Goal: Register for event/course

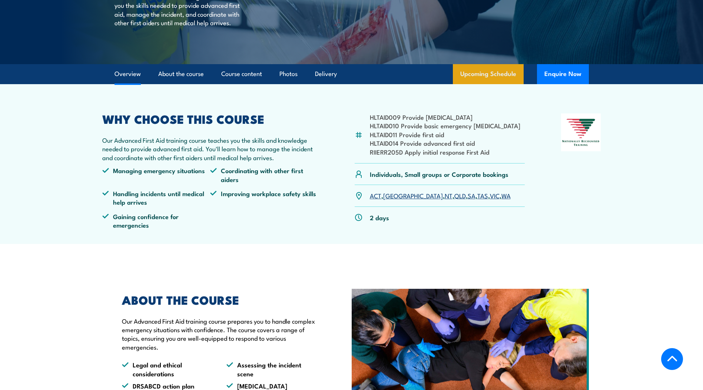
click at [462, 79] on link "Upcoming Schedule" at bounding box center [488, 74] width 71 height 20
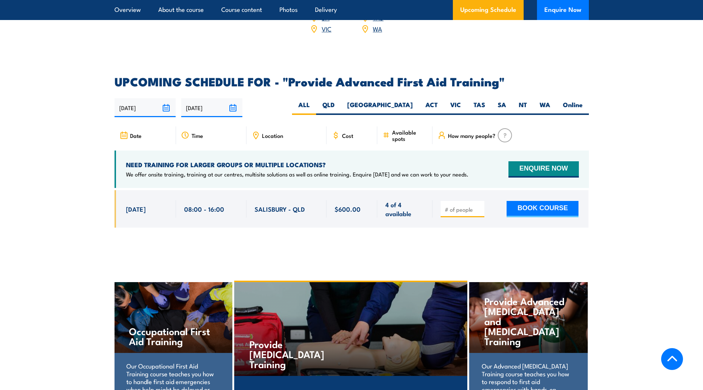
scroll to position [1103, 0]
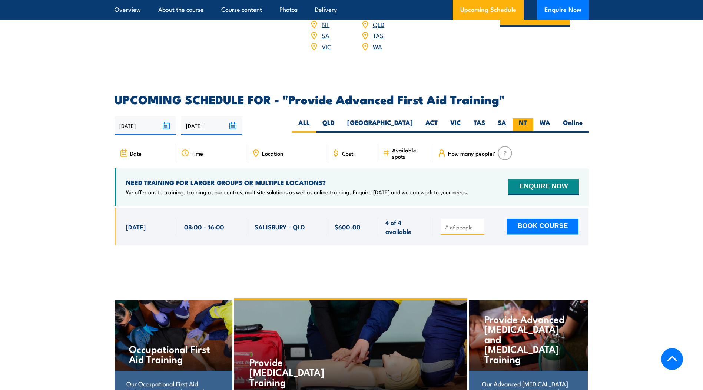
click at [528, 118] on label "NT" at bounding box center [523, 125] width 21 height 14
click at [528, 118] on input "NT" at bounding box center [529, 120] width 5 height 5
radio input "true"
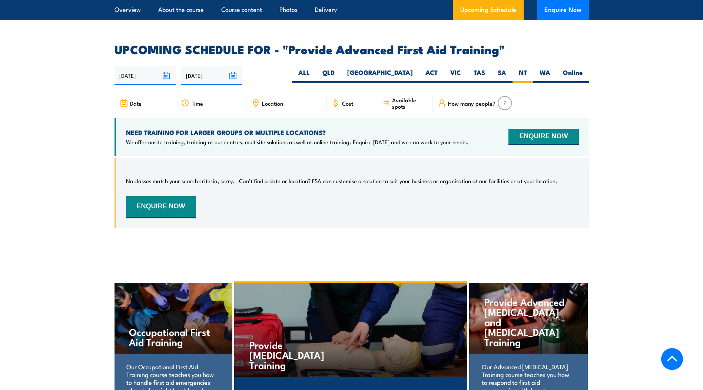
scroll to position [1140, 0]
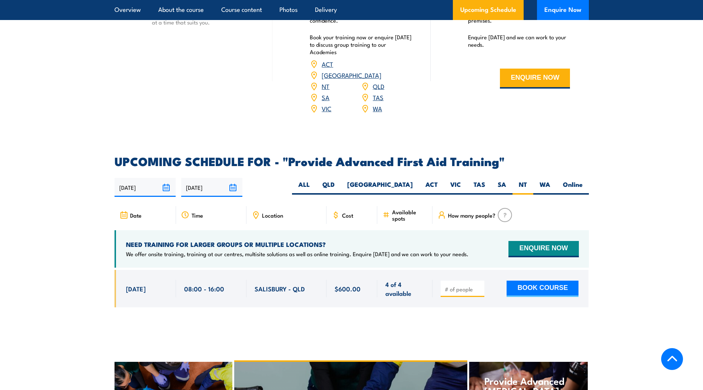
scroll to position [1103, 0]
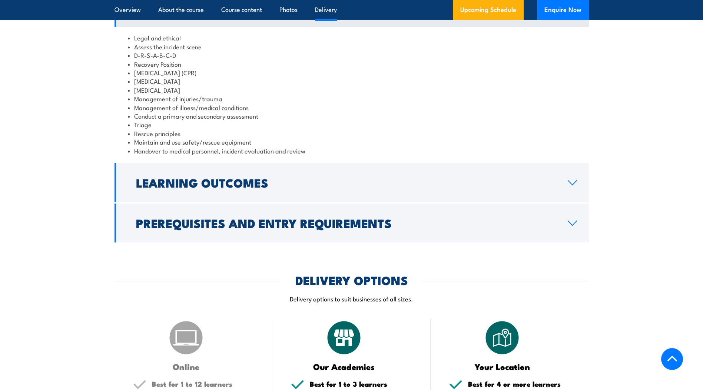
scroll to position [370, 0]
